Goal: Download file/media

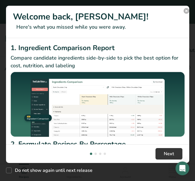
click at [184, 12] on button "New Features" at bounding box center [186, 11] width 6 height 6
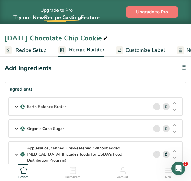
click at [17, 106] on icon at bounding box center [16, 106] width 7 height 10
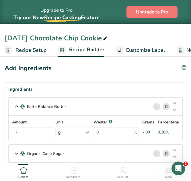
click at [17, 107] on icon at bounding box center [16, 106] width 7 height 10
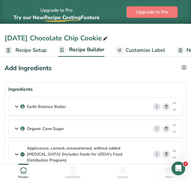
click at [17, 130] on icon at bounding box center [16, 128] width 7 height 10
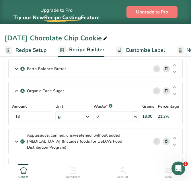
scroll to position [39, 0]
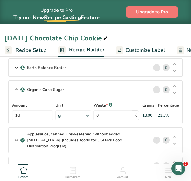
click at [16, 88] on icon at bounding box center [16, 89] width 7 height 10
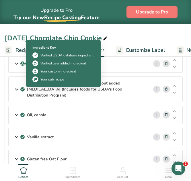
scroll to position [65, 0]
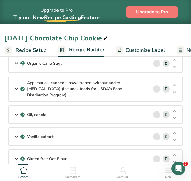
click at [17, 88] on icon at bounding box center [16, 89] width 7 height 10
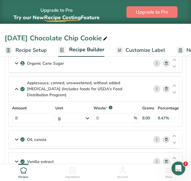
click at [18, 84] on icon at bounding box center [16, 89] width 7 height 10
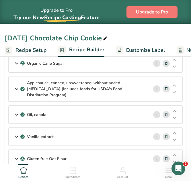
click at [16, 110] on icon at bounding box center [16, 114] width 7 height 10
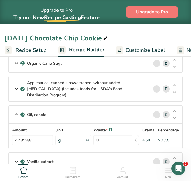
click at [17, 110] on icon at bounding box center [16, 114] width 7 height 10
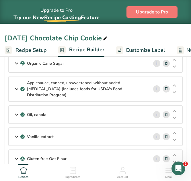
click at [17, 131] on icon at bounding box center [16, 136] width 7 height 10
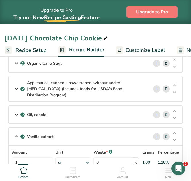
click at [17, 131] on icon at bounding box center [16, 136] width 7 height 10
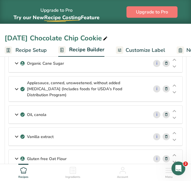
click at [16, 153] on icon at bounding box center [16, 158] width 7 height 10
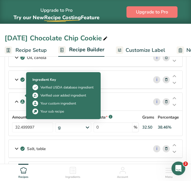
scroll to position [126, 0]
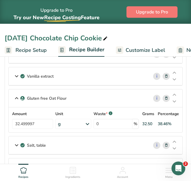
click at [17, 140] on icon at bounding box center [16, 145] width 7 height 10
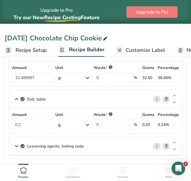
scroll to position [173, 0]
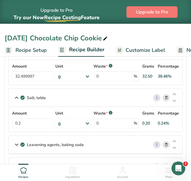
click at [17, 139] on icon at bounding box center [16, 144] width 7 height 10
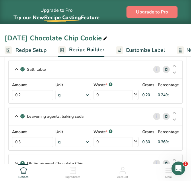
scroll to position [219, 0]
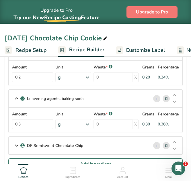
click at [15, 140] on icon at bounding box center [16, 145] width 7 height 10
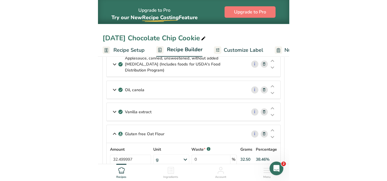
scroll to position [0, 0]
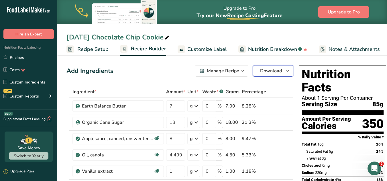
click at [190, 71] on span "Download" at bounding box center [271, 71] width 22 height 7
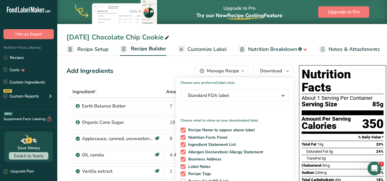
click at [173, 72] on div "Add Ingredients Manage Recipe Delete Recipe Duplicate Recipe Scale Recipe Save …" at bounding box center [179, 70] width 227 height 11
